Goal: Information Seeking & Learning: Learn about a topic

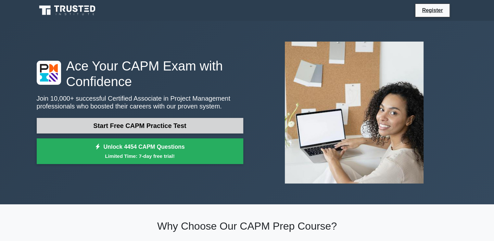
click at [129, 125] on link "Start Free CAPM Practice Test" at bounding box center [140, 126] width 207 height 16
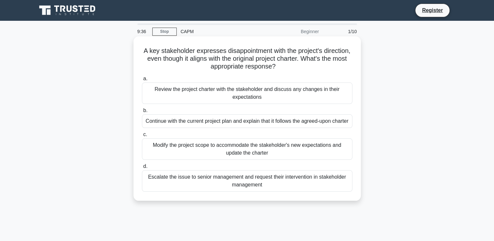
click at [270, 100] on div "Review the project charter with the stakeholder and discuss any changes in thei…" at bounding box center [247, 93] width 211 height 21
click at [142, 81] on input "a. Review the project charter with the stakeholder and discuss any changes in t…" at bounding box center [142, 79] width 0 height 4
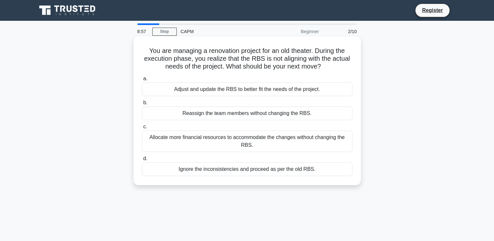
click at [247, 144] on div "Allocate more financial resources to accommodate the changes without changing t…" at bounding box center [247, 141] width 211 height 21
click at [142, 129] on input "c. Allocate more financial resources to accommodate the changes without changin…" at bounding box center [142, 127] width 0 height 4
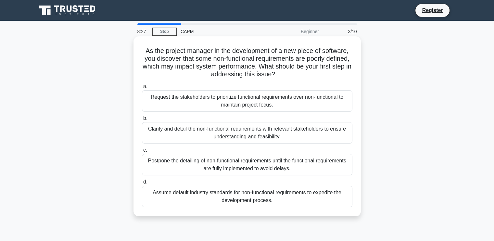
click at [209, 134] on div "Clarify and detail the non-functional requirements with relevant stakeholders t…" at bounding box center [247, 132] width 211 height 21
click at [142, 121] on input "b. Clarify and detail the non-functional requirements with relevant stakeholder…" at bounding box center [142, 118] width 0 height 4
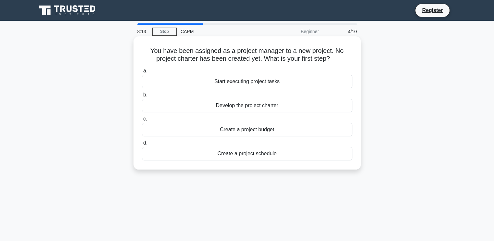
click at [256, 108] on div "Develop the project charter" at bounding box center [247, 106] width 211 height 14
click at [142, 97] on input "b. Develop the project charter" at bounding box center [142, 95] width 0 height 4
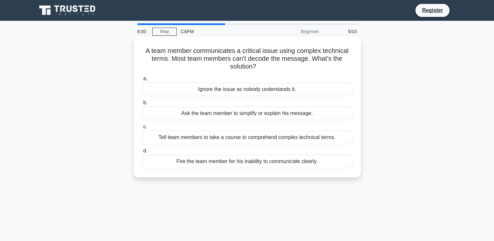
click at [215, 114] on div "Ask the team member to simplify or explain his message." at bounding box center [247, 114] width 211 height 14
click at [142, 105] on input "b. Ask the team member to simplify or explain his message." at bounding box center [142, 103] width 0 height 4
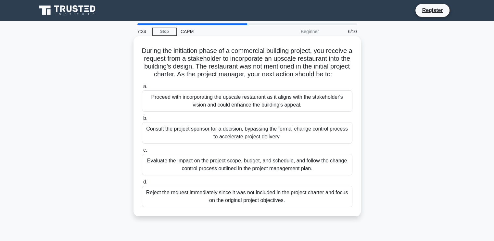
click at [225, 174] on div "Evaluate the impact on the project scope, budget, and schedule, and follow the …" at bounding box center [247, 164] width 211 height 21
click at [142, 152] on input "c. Evaluate the impact on the project scope, budget, and schedule, and follow t…" at bounding box center [142, 150] width 0 height 4
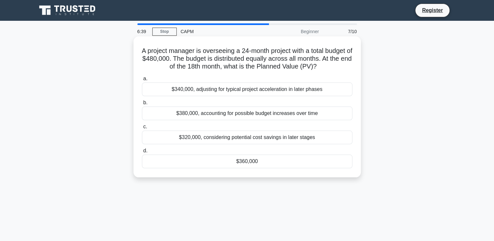
click at [245, 168] on div "$360,000" at bounding box center [247, 162] width 211 height 14
click at [142, 153] on input "d. $360,000" at bounding box center [142, 151] width 0 height 4
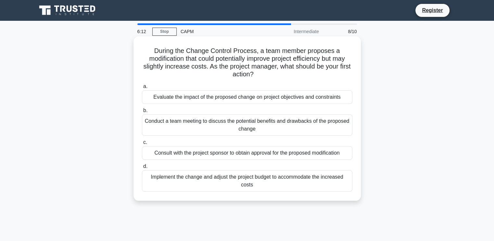
click at [222, 130] on div "Conduct a team meeting to discuss the potential benefits and drawbacks of the p…" at bounding box center [247, 124] width 211 height 21
click at [142, 113] on input "b. Conduct a team meeting to discuss the potential benefits and drawbacks of th…" at bounding box center [142, 111] width 0 height 4
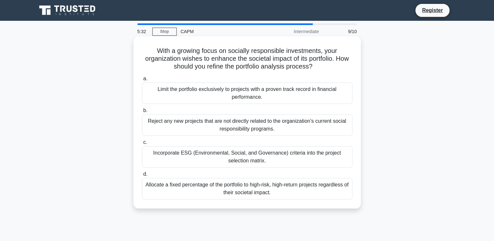
click at [276, 156] on div "Incorporate ESG (Environmental, Social, and Governance) criteria into the proje…" at bounding box center [247, 156] width 211 height 21
click at [142, 145] on input "c. Incorporate ESG (Environmental, Social, and Governance) criteria into the pr…" at bounding box center [142, 142] width 0 height 4
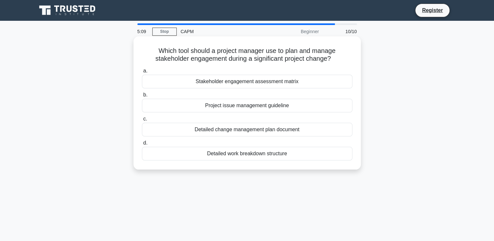
click at [269, 151] on div "Detailed work breakdown structure" at bounding box center [247, 154] width 211 height 14
click at [142, 145] on input "d. Detailed work breakdown structure" at bounding box center [142, 143] width 0 height 4
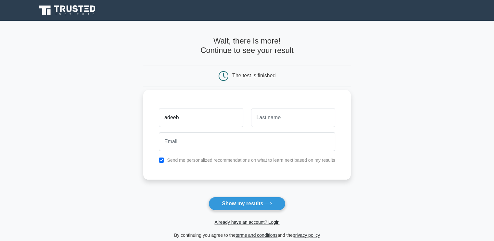
type input "adeeb"
type input "el issa"
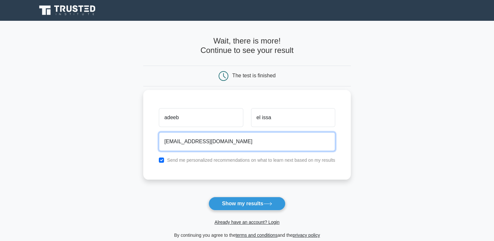
type input "adeebcb1@gmail.com"
click at [209, 197] on button "Show my results" at bounding box center [247, 204] width 77 height 14
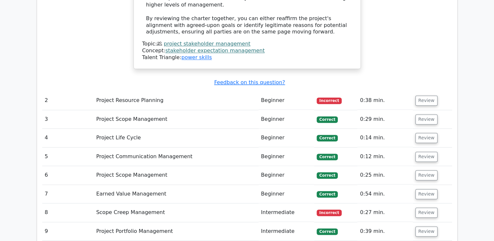
scroll to position [965, 0]
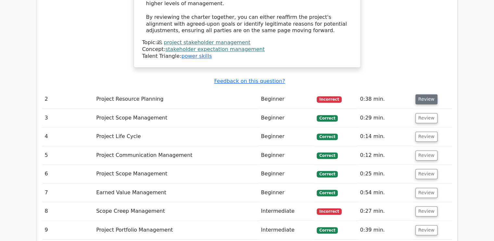
click at [424, 94] on button "Review" at bounding box center [427, 99] width 22 height 10
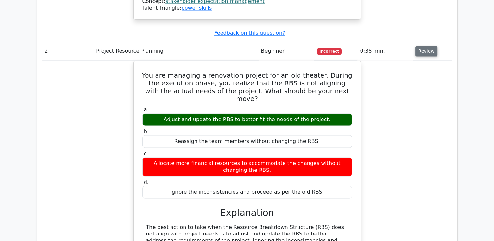
scroll to position [1020, 0]
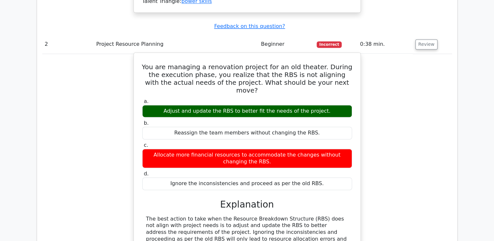
click at [217, 149] on div "Allocate more financial resources to accommodate the changes without changing t…" at bounding box center [247, 158] width 210 height 19
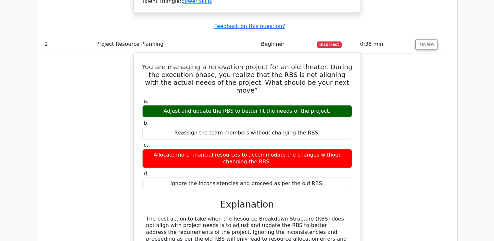
click at [217, 149] on div "Allocate more financial resources to accommodate the changes without changing t…" at bounding box center [247, 158] width 210 height 19
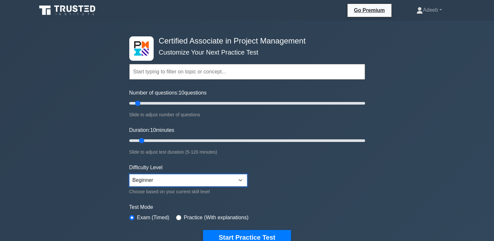
click at [170, 180] on select "Beginner Intermediate Expert" at bounding box center [188, 180] width 118 height 12
select select "expert"
click at [129, 174] on select "Beginner Intermediate Expert" at bounding box center [188, 180] width 118 height 12
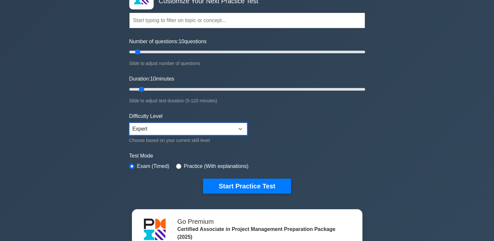
scroll to position [52, 0]
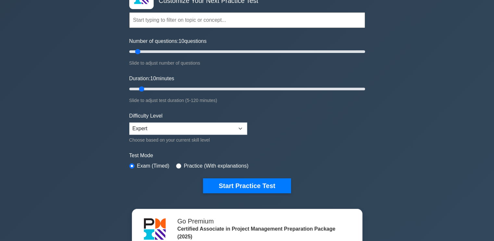
click at [184, 166] on label "Practice (With explanations)" at bounding box center [216, 166] width 65 height 8
click at [181, 165] on div "Practice (With explanations)" at bounding box center [212, 166] width 72 height 8
click at [177, 165] on input "radio" at bounding box center [178, 165] width 5 height 5
radio input "true"
click at [133, 165] on input "radio" at bounding box center [131, 165] width 5 height 5
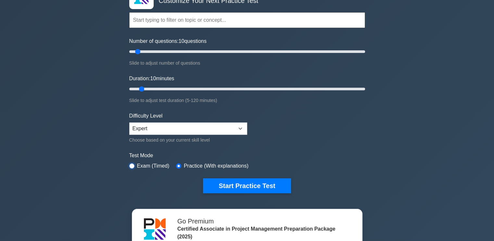
radio input "true"
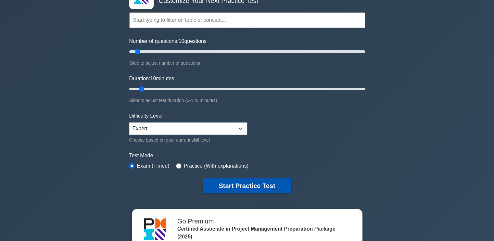
click at [237, 188] on button "Start Practice Test" at bounding box center [247, 185] width 88 height 15
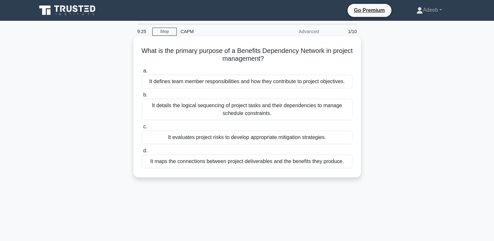
click at [255, 161] on div "It maps the connections between project deliverables and the benefits they prod…" at bounding box center [247, 162] width 211 height 14
click at [142, 153] on input "d. It maps the connections between project deliverables and the benefits they p…" at bounding box center [142, 151] width 0 height 4
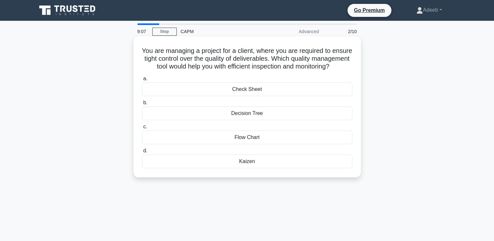
click at [247, 168] on div "Kaizen" at bounding box center [247, 162] width 211 height 14
click at [142, 153] on input "d. [GEOGRAPHIC_DATA]" at bounding box center [142, 151] width 0 height 4
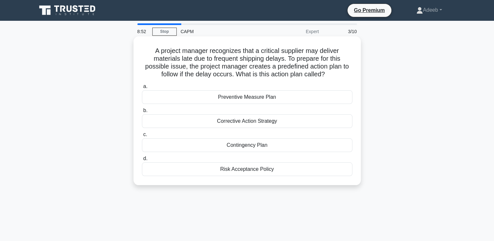
click at [259, 97] on div "Preventive Measure Plan" at bounding box center [247, 97] width 211 height 14
click at [142, 89] on input "a. Preventive Measure Plan" at bounding box center [142, 86] width 0 height 4
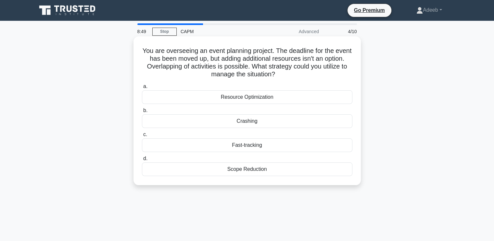
click at [246, 100] on div "Resource Optimization" at bounding box center [247, 97] width 211 height 14
click at [142, 89] on input "a. Resource Optimization" at bounding box center [142, 86] width 0 height 4
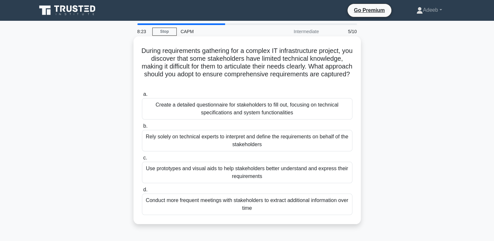
click at [295, 165] on div "Use prototypes and visual aids to help stakeholders better understand and expre…" at bounding box center [247, 172] width 211 height 21
click at [142, 160] on input "c. Use prototypes and visual aids to help stakeholders better understand and ex…" at bounding box center [142, 158] width 0 height 4
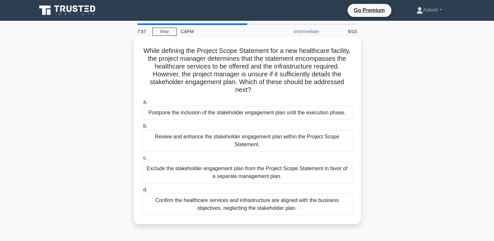
click at [262, 138] on div "Review and enhance the stakeholder engagement plan within the Project Scope Sta…" at bounding box center [247, 140] width 211 height 21
click at [142, 128] on input "b. Review and enhance the stakeholder engagement plan within the Project Scope …" at bounding box center [142, 126] width 0 height 4
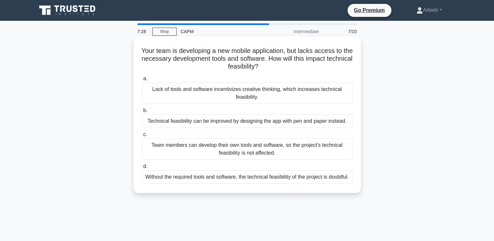
click at [314, 183] on div "Without the required tools and software, the technical feasibility of the proje…" at bounding box center [247, 177] width 211 height 14
click at [142, 169] on input "d. Without the required tools and software, the technical feasibility of the pr…" at bounding box center [142, 166] width 0 height 4
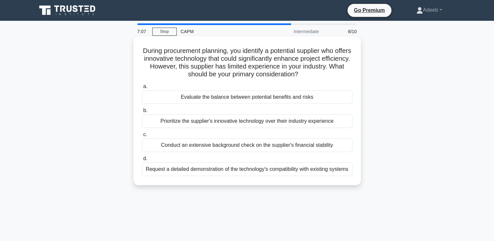
click at [302, 96] on div "Evaluate the balance between potential benefits and risks" at bounding box center [247, 97] width 211 height 14
click at [142, 89] on input "a. Evaluate the balance between potential benefits and risks" at bounding box center [142, 86] width 0 height 4
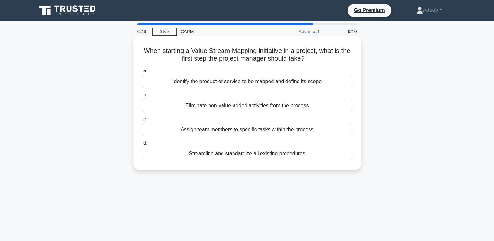
click at [321, 152] on div "Streamline and standardize all existing procedures" at bounding box center [247, 154] width 211 height 14
click at [142, 145] on input "d. Streamline and standardize all existing procedures" at bounding box center [142, 143] width 0 height 4
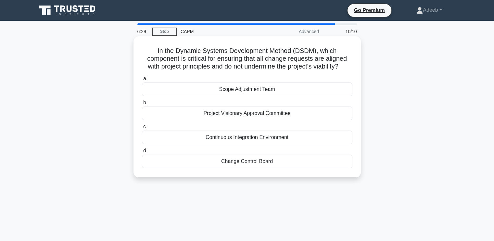
click at [325, 88] on div "Scope Adjustment Team" at bounding box center [247, 90] width 211 height 14
click at [142, 81] on input "a. Scope Adjustment Team" at bounding box center [142, 79] width 0 height 4
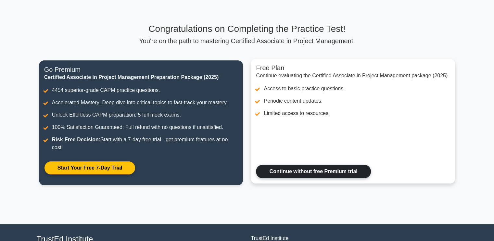
scroll to position [23, 0]
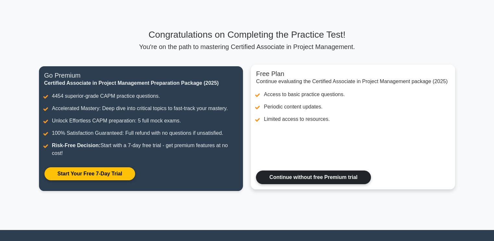
click at [304, 177] on link "Continue without free Premium trial" at bounding box center [313, 178] width 115 height 14
